Goal: Find contact information: Find contact information

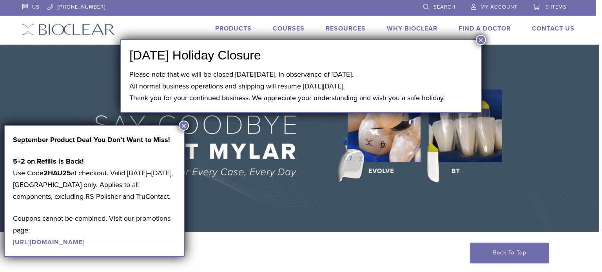
click at [482, 39] on button "×" at bounding box center [481, 40] width 10 height 10
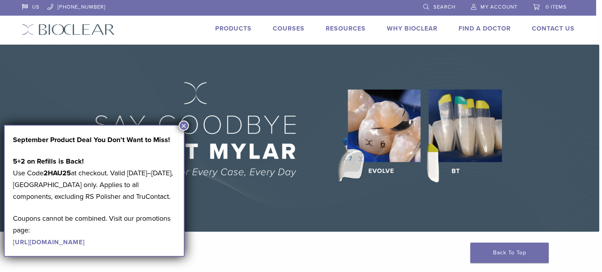
click at [181, 125] on button "×" at bounding box center [184, 126] width 10 height 10
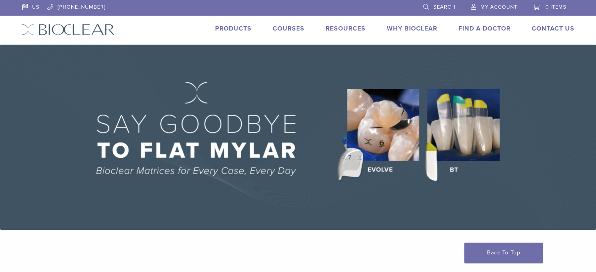
click at [485, 4] on span "My Account" at bounding box center [498, 7] width 37 height 6
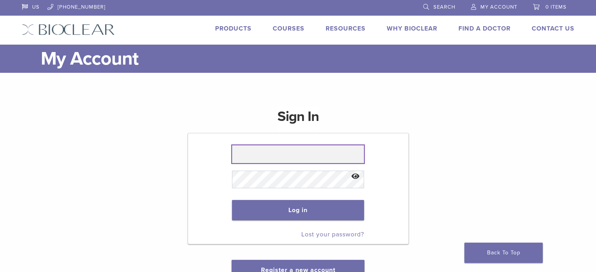
click at [260, 154] on input "text" at bounding box center [298, 154] width 132 height 18
type input "**********"
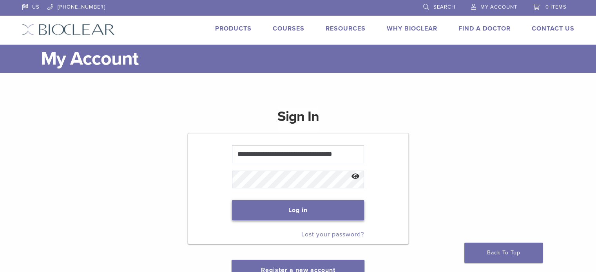
click at [289, 205] on button "Log in" at bounding box center [298, 210] width 132 height 20
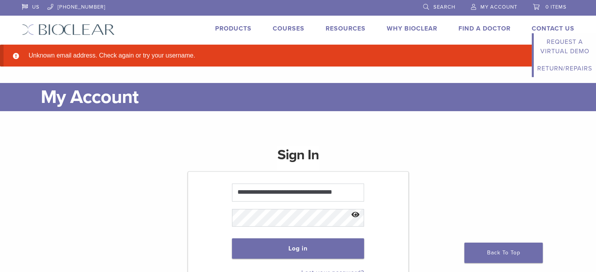
click at [555, 28] on link "Contact Us" at bounding box center [553, 29] width 43 height 8
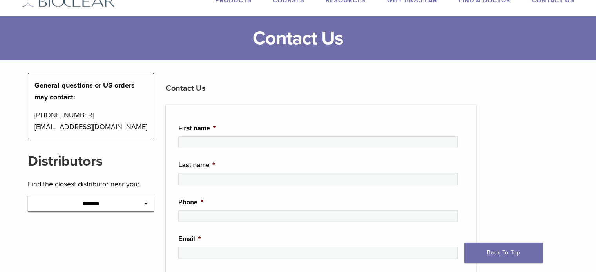
scroll to position [28, 0]
